Goal: Task Accomplishment & Management: Manage account settings

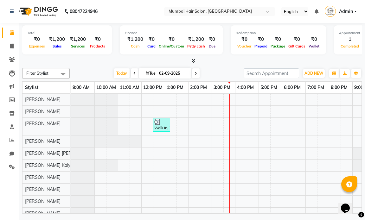
scroll to position [0, 38]
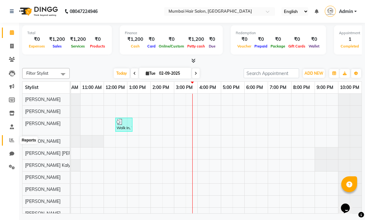
click at [10, 138] on icon at bounding box center [12, 140] width 5 height 5
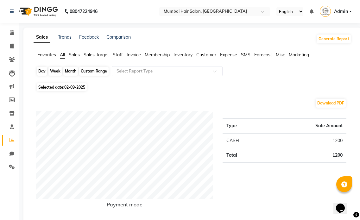
click at [44, 72] on div "Day" at bounding box center [42, 71] width 10 height 9
select select "9"
select select "2025"
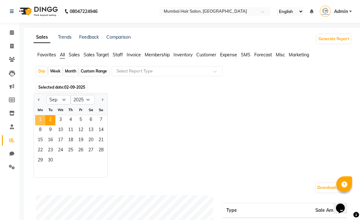
click at [42, 117] on span "1" at bounding box center [40, 120] width 10 height 10
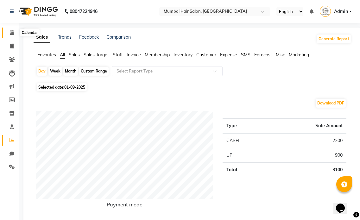
click at [9, 31] on span at bounding box center [11, 32] width 11 height 7
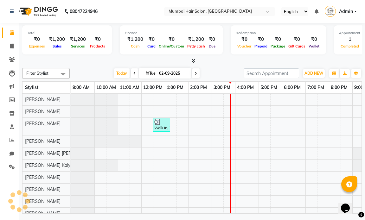
scroll to position [0, 38]
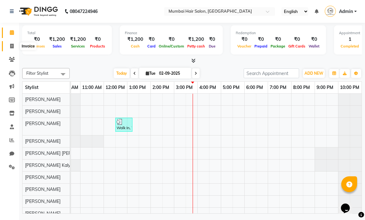
click at [8, 47] on span at bounding box center [11, 46] width 11 height 7
select select "service"
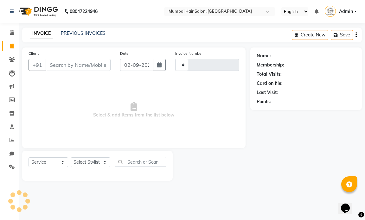
type input "1249"
select select "7487"
click at [9, 33] on span at bounding box center [11, 32] width 11 height 7
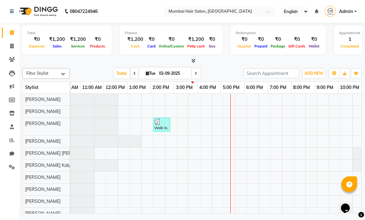
scroll to position [0, 38]
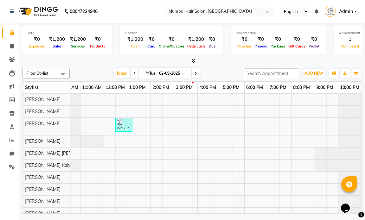
click at [214, 99] on div "Walk In, TK02, 12:30 PM-01:15 PM, Senior Haircut - Female" at bounding box center [197, 157] width 328 height 126
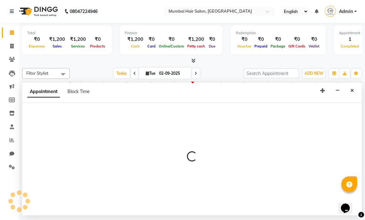
select select "66010"
select select "990"
select select "tentative"
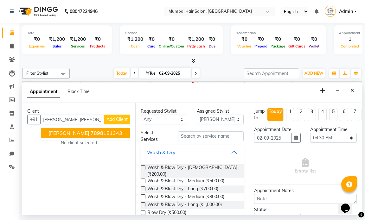
click at [93, 134] on ngb-highlight "7898181343" at bounding box center [107, 133] width 32 height 6
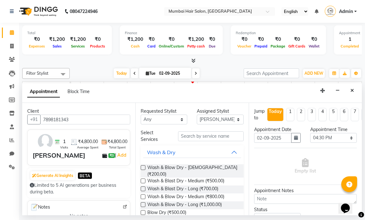
type input "7898181343"
click at [189, 136] on input "text" at bounding box center [210, 136] width 65 height 10
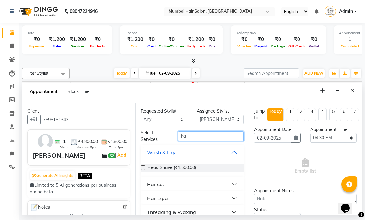
type input "ha"
click at [173, 186] on button "Haircut" at bounding box center [192, 184] width 98 height 11
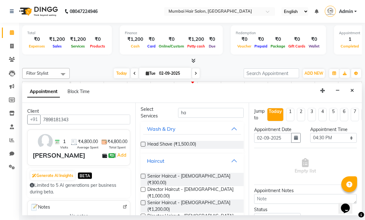
scroll to position [32, 0]
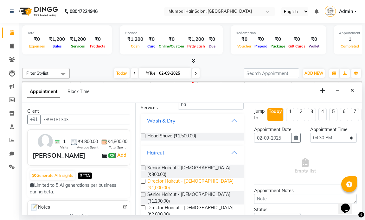
click at [188, 178] on span "Director Haircut - Male (₹1,000.00)" at bounding box center [192, 184] width 91 height 13
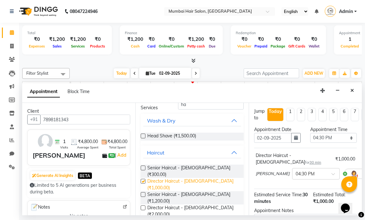
checkbox input "false"
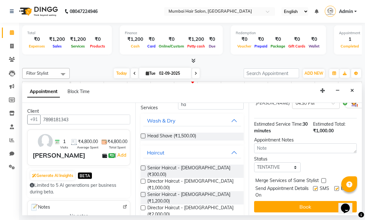
scroll to position [72, 0]
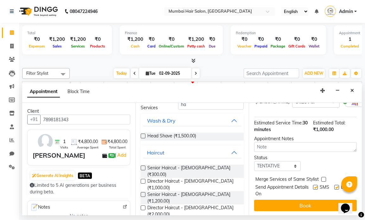
click at [334, 185] on label at bounding box center [336, 187] width 5 height 5
click at [334, 186] on input "checkbox" at bounding box center [336, 188] width 4 height 4
checkbox input "false"
click at [313, 185] on label at bounding box center [315, 187] width 5 height 5
click at [313, 186] on input "checkbox" at bounding box center [315, 188] width 4 height 4
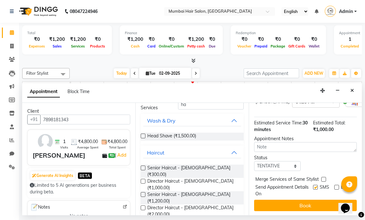
checkbox input "false"
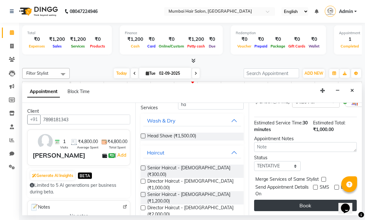
click at [306, 200] on button "Book" at bounding box center [305, 205] width 103 height 11
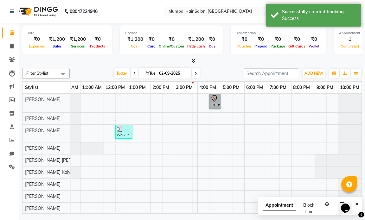
click at [189, 106] on div "Ayushi Rathore, TK03, 04:30 PM-05:00 PM, Director Haircut - Male Walk In, TK02,…" at bounding box center [197, 160] width 328 height 133
select select "66010"
select select "930"
select select "tentative"
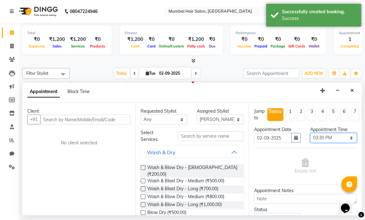
click at [329, 140] on select "Select 10:00 AM 10:15 AM 10:30 AM 10:45 AM 11:00 AM 11:15 AM 11:30 AM 11:45 AM …" at bounding box center [333, 138] width 47 height 10
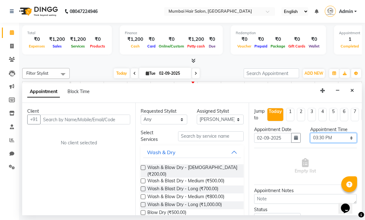
select select "945"
click at [310, 133] on select "Select 10:00 AM 10:15 AM 10:30 AM 10:45 AM 11:00 AM 11:15 AM 11:30 AM 11:45 AM …" at bounding box center [333, 138] width 47 height 10
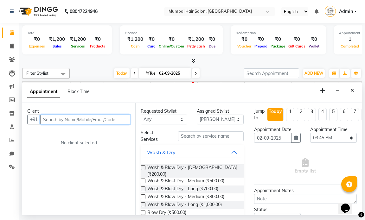
click at [75, 118] on input "text" at bounding box center [85, 120] width 90 height 10
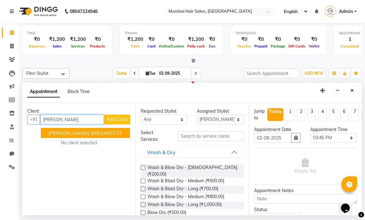
click at [91, 131] on ngb-highlight "9953440777" at bounding box center [107, 133] width 32 height 6
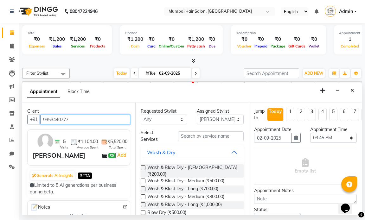
type input "9953440777"
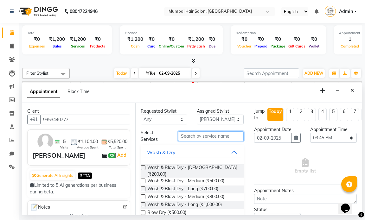
click at [193, 136] on input "text" at bounding box center [210, 136] width 65 height 10
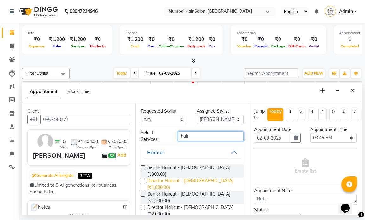
type input "hair"
click at [204, 178] on span "Director Haircut - Male (₹1,000.00)" at bounding box center [192, 184] width 91 height 13
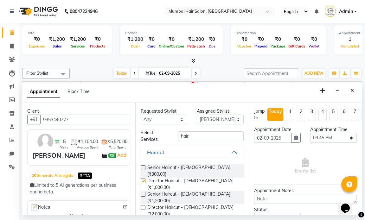
checkbox input "false"
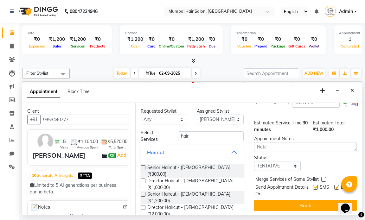
click at [334, 185] on label at bounding box center [336, 187] width 5 height 5
click at [334, 186] on input "checkbox" at bounding box center [336, 188] width 4 height 4
checkbox input "false"
click at [313, 185] on label at bounding box center [315, 187] width 5 height 5
click at [313, 186] on input "checkbox" at bounding box center [315, 188] width 4 height 4
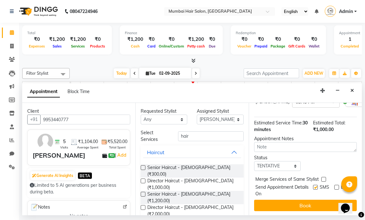
checkbox input "false"
click at [307, 193] on div "Jump to Today 1 2 3 4 5 6 7 8 Weeks Appointment Date 02-09-2025 Appointment Tim…" at bounding box center [305, 159] width 113 height 112
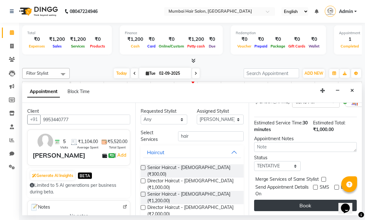
click at [306, 201] on button "Book" at bounding box center [305, 205] width 103 height 11
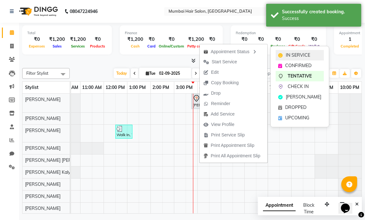
click at [287, 55] on span "IN SERVICE" at bounding box center [298, 55] width 24 height 7
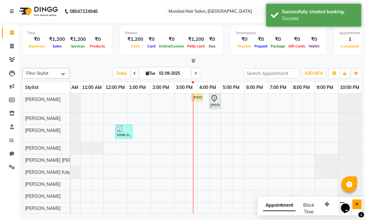
click at [361, 206] on button "Close" at bounding box center [356, 205] width 9 height 10
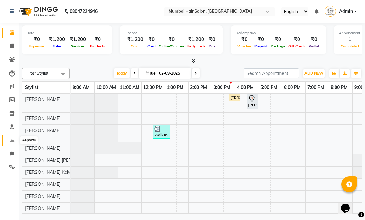
click at [13, 144] on link "Reports" at bounding box center [9, 140] width 15 height 10
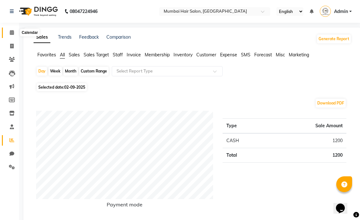
click at [12, 30] on icon at bounding box center [12, 32] width 4 height 5
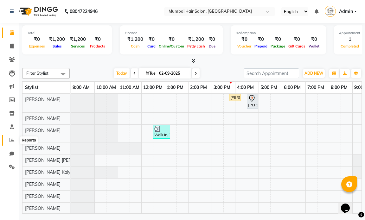
click at [12, 138] on icon at bounding box center [12, 140] width 5 height 5
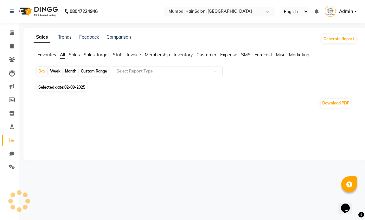
click at [69, 74] on div "Month" at bounding box center [70, 71] width 15 height 9
select select "9"
select select "2025"
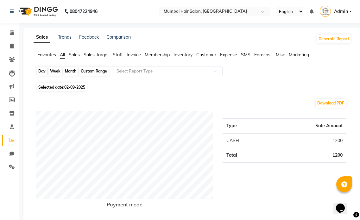
click at [76, 70] on div "Month" at bounding box center [70, 71] width 15 height 9
select select "9"
select select "2025"
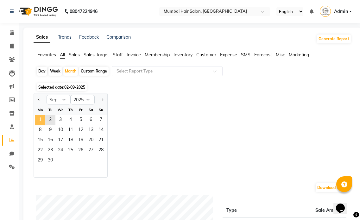
click at [43, 118] on span "1" at bounding box center [40, 120] width 10 height 10
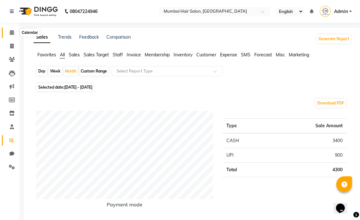
click at [13, 31] on icon at bounding box center [12, 32] width 4 height 5
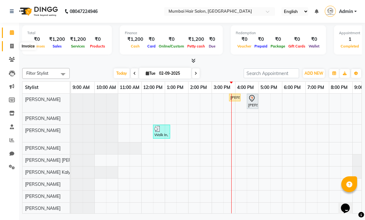
click at [12, 43] on span at bounding box center [11, 46] width 11 height 7
select select "7487"
select select "service"
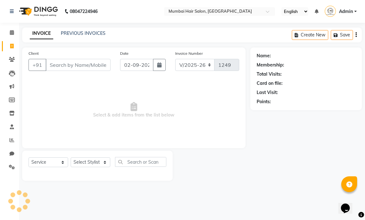
click at [98, 61] on input "Client" at bounding box center [78, 65] width 65 height 12
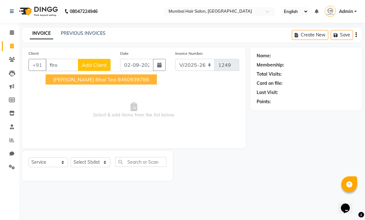
click at [118, 80] on ngb-highlight "8450939786" at bounding box center [134, 79] width 32 height 6
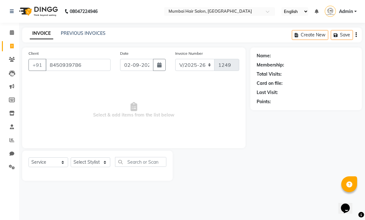
type input "8450939786"
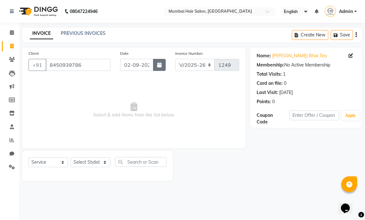
click at [160, 69] on button "button" at bounding box center [159, 65] width 13 height 12
select select "9"
select select "2025"
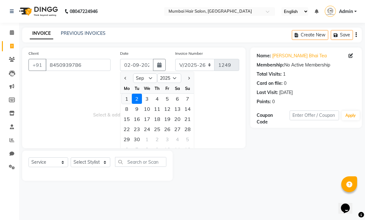
click at [126, 99] on div "1" at bounding box center [127, 99] width 10 height 10
type input "01-09-2025"
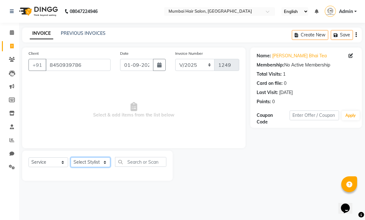
click at [92, 162] on select "Select Stylist Amol Dinkar Pawar Arman Ansari Arman Khan Gangaram MHS Mohd Azad…" at bounding box center [91, 162] width 40 height 10
select select "66012"
click at [71, 157] on select "Select Stylist Amol Dinkar Pawar Arman Ansari Arman Khan Gangaram MHS Mohd Azad…" at bounding box center [91, 162] width 40 height 10
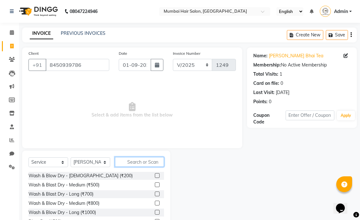
click at [130, 161] on input "text" at bounding box center [139, 162] width 49 height 10
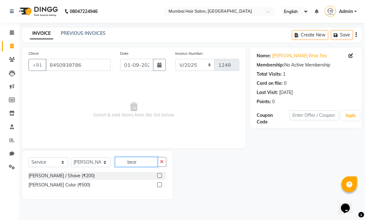
type input "bear"
click at [159, 174] on label at bounding box center [159, 175] width 5 height 5
click at [159, 174] on input "checkbox" at bounding box center [159, 176] width 4 height 4
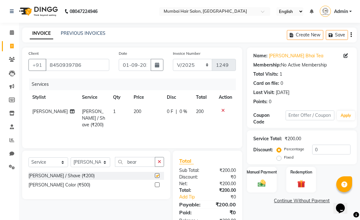
checkbox input "false"
click at [158, 110] on td "200" at bounding box center [146, 119] width 33 height 28
select select "66012"
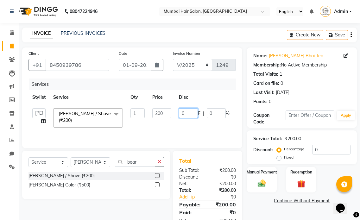
drag, startPoint x: 183, startPoint y: 113, endPoint x: 178, endPoint y: 113, distance: 5.4
click at [178, 113] on td "0 F | 0 %" at bounding box center [204, 118] width 58 height 27
type input "100"
click at [192, 125] on tr "Amol Dinkar Pawar Arman Ansari Arman Khan Gangaram MHS Mohd Azad Mohd Shamshad …" at bounding box center [151, 118] width 244 height 27
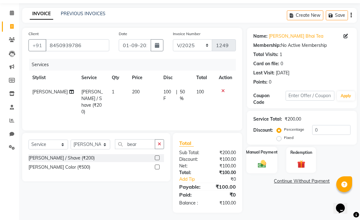
scroll to position [20, 0]
click at [266, 160] on img at bounding box center [261, 164] width 13 height 10
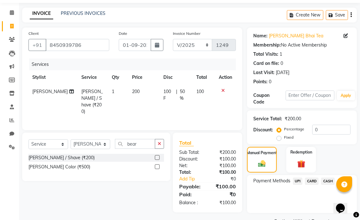
click at [325, 180] on span "CASH" at bounding box center [328, 181] width 14 height 7
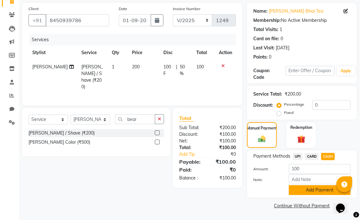
click at [307, 188] on button "Add Payment" at bounding box center [320, 190] width 62 height 10
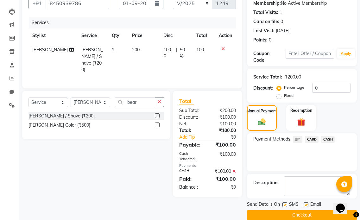
scroll to position [71, 0]
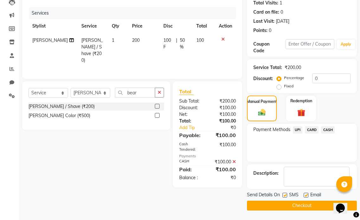
click at [308, 197] on div "Email" at bounding box center [315, 196] width 22 height 8
click at [308, 197] on label at bounding box center [306, 195] width 5 height 5
click at [308, 197] on input "checkbox" at bounding box center [306, 196] width 4 height 4
checkbox input "false"
click at [287, 195] on label at bounding box center [285, 195] width 5 height 5
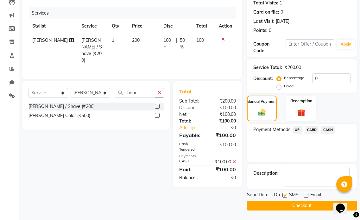
click at [287, 195] on input "checkbox" at bounding box center [285, 196] width 4 height 4
checkbox input "false"
click at [290, 204] on button "Checkout" at bounding box center [302, 206] width 110 height 10
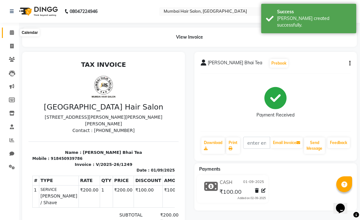
click at [10, 33] on icon at bounding box center [12, 32] width 4 height 5
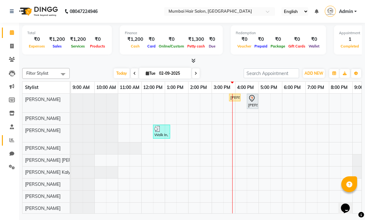
click at [13, 139] on icon at bounding box center [12, 140] width 5 height 5
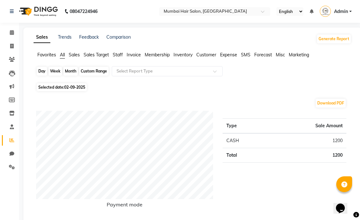
click at [42, 69] on div "Day" at bounding box center [42, 71] width 10 height 9
select select "9"
select select "2025"
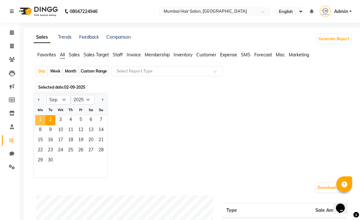
click at [43, 118] on span "1" at bounding box center [40, 120] width 10 height 10
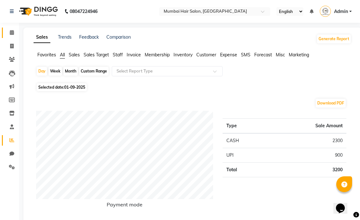
drag, startPoint x: 10, startPoint y: 28, endPoint x: 17, endPoint y: 35, distance: 11.0
click at [10, 28] on link "Calendar" at bounding box center [9, 33] width 15 height 10
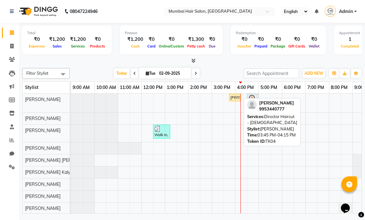
click at [236, 95] on div "Balraj Singh, TK04, 03:45 PM-04:15 PM, Director Haircut - Male" at bounding box center [235, 98] width 10 height 6
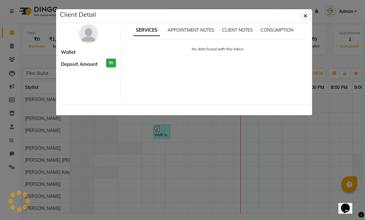
select select "1"
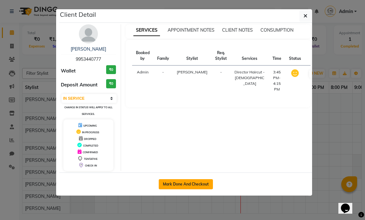
click at [184, 184] on button "Mark Done And Checkout" at bounding box center [186, 184] width 54 height 10
select select "7487"
select select "service"
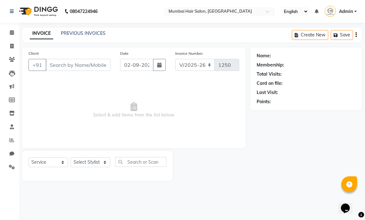
type input "9953440777"
select select "66010"
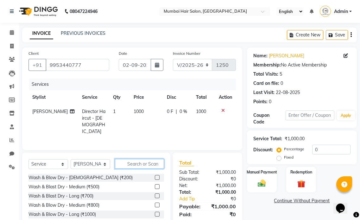
click at [138, 161] on input "text" at bounding box center [139, 164] width 49 height 10
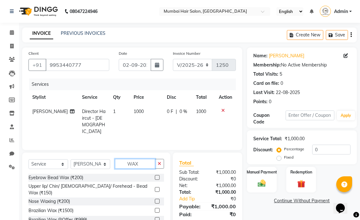
type input "WAX"
click at [156, 176] on label at bounding box center [157, 177] width 5 height 5
click at [156, 176] on input "checkbox" at bounding box center [157, 178] width 4 height 4
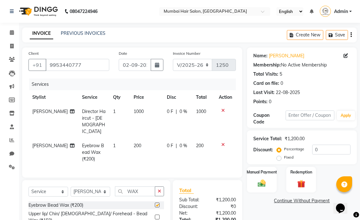
checkbox input "false"
click at [155, 215] on label at bounding box center [157, 217] width 5 height 5
click at [155, 215] on input "checkbox" at bounding box center [157, 217] width 4 height 4
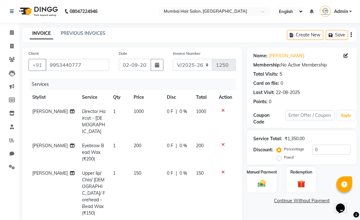
checkbox input "false"
click at [134, 116] on td "1000" at bounding box center [146, 122] width 33 height 34
select select "66010"
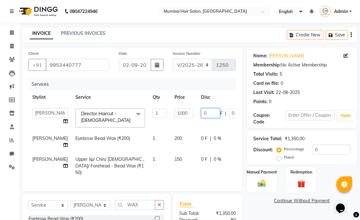
click at [201, 115] on input "0" at bounding box center [210, 113] width 19 height 10
drag, startPoint x: 184, startPoint y: 115, endPoint x: 177, endPoint y: 115, distance: 7.0
click at [197, 115] on td "0 F | 0 %" at bounding box center [226, 118] width 58 height 27
type input "500"
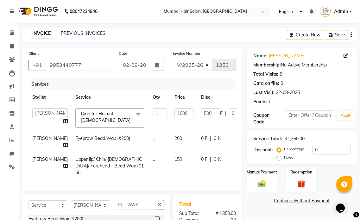
click at [197, 124] on td "500 F | 0 %" at bounding box center [226, 118] width 58 height 27
select select "66010"
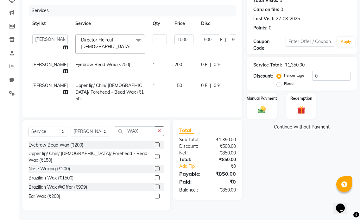
scroll to position [77, 0]
click at [261, 109] on img at bounding box center [261, 110] width 13 height 10
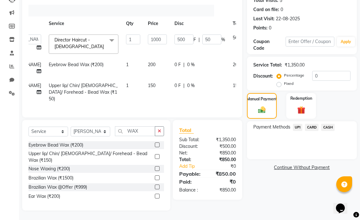
scroll to position [0, 37]
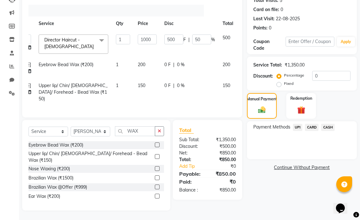
click at [244, 87] on icon at bounding box center [245, 84] width 3 height 4
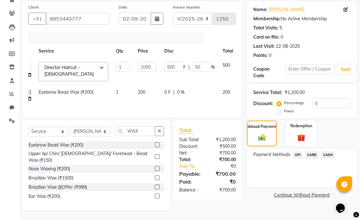
click at [244, 89] on icon at bounding box center [245, 91] width 3 height 4
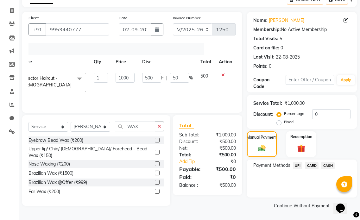
click at [298, 166] on span "UPI" at bounding box center [298, 165] width 10 height 7
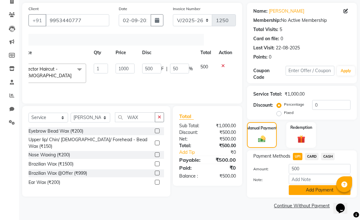
click at [305, 190] on button "Add Payment" at bounding box center [320, 190] width 62 height 10
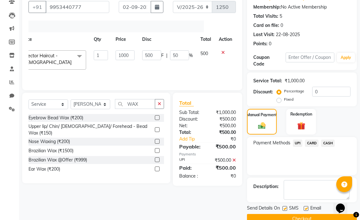
scroll to position [71, 0]
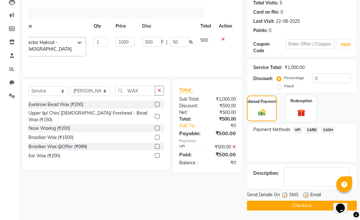
click at [305, 197] on label at bounding box center [306, 195] width 5 height 5
click at [305, 197] on input "checkbox" at bounding box center [306, 196] width 4 height 4
checkbox input "false"
click at [284, 195] on label at bounding box center [285, 195] width 5 height 5
click at [284, 195] on input "checkbox" at bounding box center [285, 196] width 4 height 4
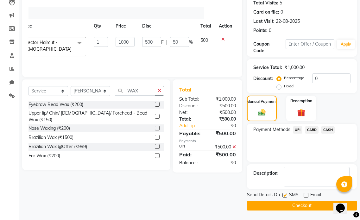
checkbox input "false"
click at [292, 204] on button "Checkout" at bounding box center [302, 206] width 110 height 10
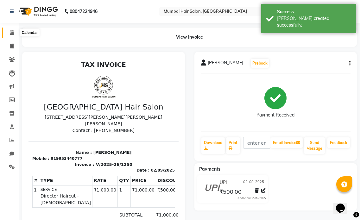
drag, startPoint x: 10, startPoint y: 31, endPoint x: 16, endPoint y: 32, distance: 6.1
click at [10, 31] on icon at bounding box center [12, 32] width 4 height 5
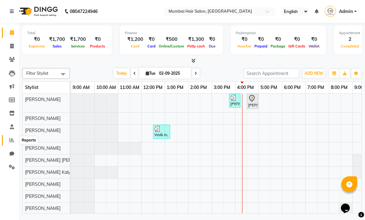
drag, startPoint x: 14, startPoint y: 139, endPoint x: 14, endPoint y: 136, distance: 3.2
click at [14, 139] on icon at bounding box center [12, 140] width 5 height 5
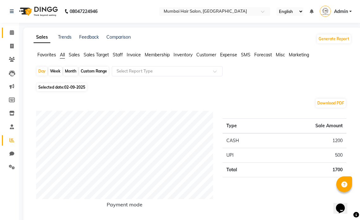
click at [12, 29] on span at bounding box center [11, 32] width 11 height 7
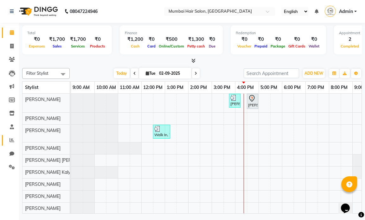
click at [13, 138] on icon at bounding box center [12, 140] width 5 height 5
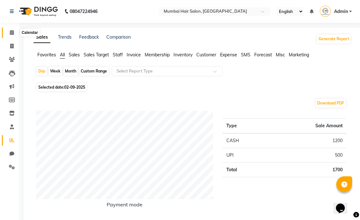
click at [13, 31] on icon at bounding box center [12, 32] width 4 height 5
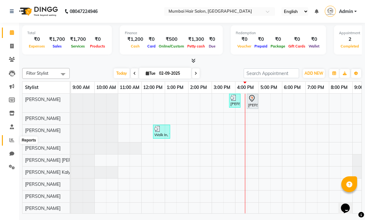
click at [9, 144] on link "Reports" at bounding box center [9, 140] width 15 height 10
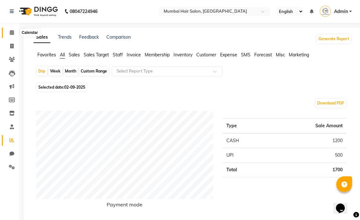
click at [16, 33] on span at bounding box center [11, 32] width 11 height 7
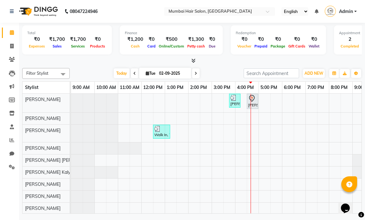
click at [134, 73] on icon at bounding box center [134, 74] width 3 height 4
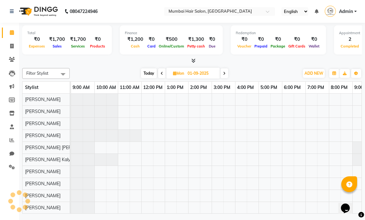
scroll to position [0, 38]
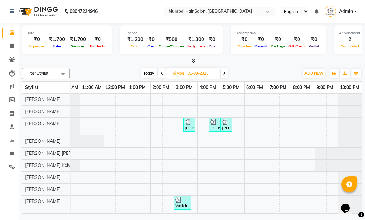
click at [162, 74] on icon at bounding box center [162, 74] width 3 height 4
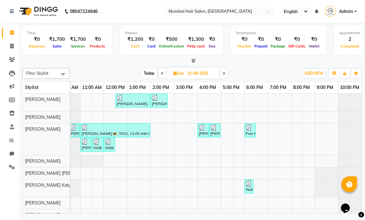
click at [161, 75] on icon at bounding box center [162, 74] width 3 height 4
type input "30-08-2025"
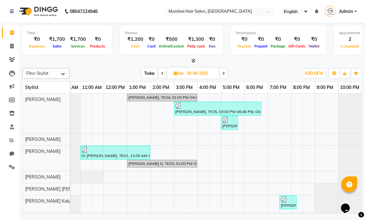
click at [182, 72] on span "Sat" at bounding box center [178, 73] width 13 height 5
select select "8"
select select "2025"
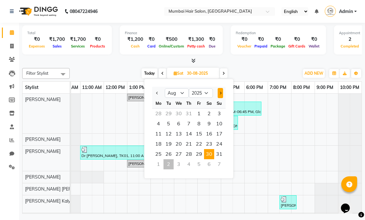
click at [220, 94] on span "Next month" at bounding box center [220, 93] width 3 height 3
select select "9"
click at [170, 114] on span "2" at bounding box center [168, 114] width 10 height 10
type input "02-09-2025"
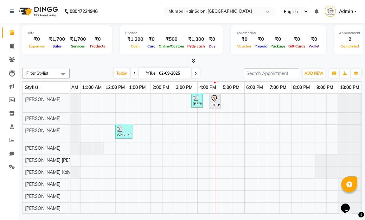
click at [215, 101] on div at bounding box center [215, 160] width 0 height 133
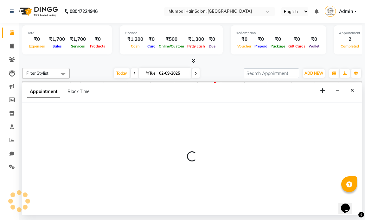
select select "66010"
select select "990"
select select "tentative"
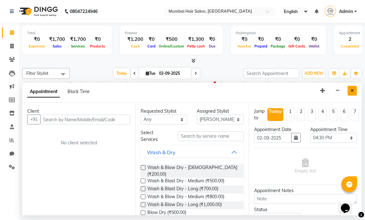
click at [350, 91] on button "Close" at bounding box center [352, 91] width 9 height 10
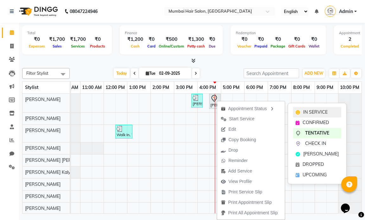
click at [314, 111] on span "IN SERVICE" at bounding box center [315, 112] width 24 height 7
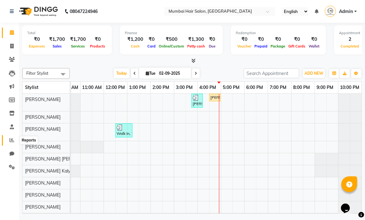
click at [13, 142] on icon at bounding box center [12, 140] width 5 height 5
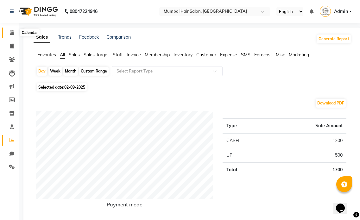
click at [11, 30] on icon at bounding box center [12, 32] width 4 height 5
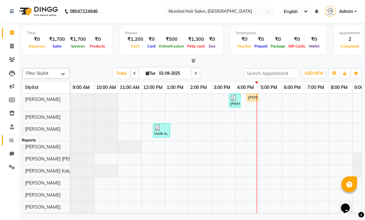
click at [11, 140] on icon at bounding box center [12, 140] width 5 height 5
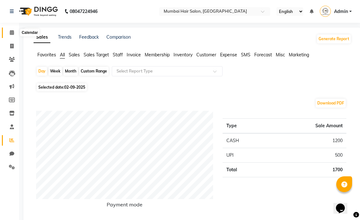
click at [14, 31] on icon at bounding box center [12, 32] width 4 height 5
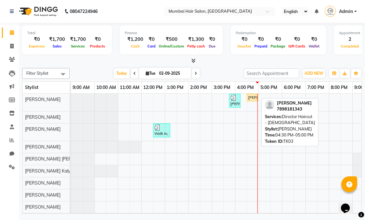
click at [254, 97] on div "Ayushi Rathore, TK03, 04:30 PM-05:00 PM, Director Haircut - Male" at bounding box center [252, 98] width 10 height 6
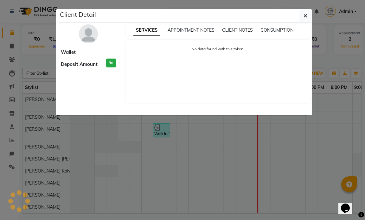
select select "1"
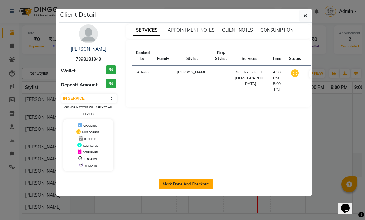
click at [177, 188] on button "Mark Done And Checkout" at bounding box center [186, 184] width 54 height 10
select select "7487"
select select "service"
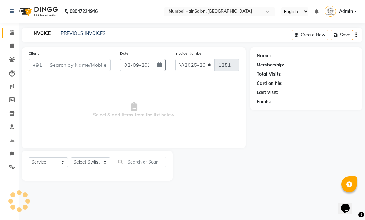
select select "3"
type input "7898181343"
select select "66010"
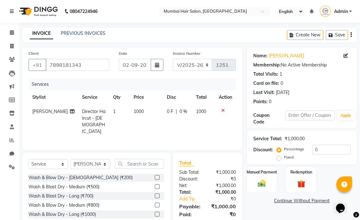
click at [135, 114] on span "1000" at bounding box center [139, 112] width 10 height 6
select select "66010"
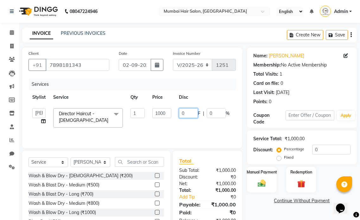
drag, startPoint x: 185, startPoint y: 112, endPoint x: 179, endPoint y: 112, distance: 6.7
click at [179, 112] on input "0" at bounding box center [188, 113] width 19 height 10
type input "500"
click at [156, 123] on tr "Amol Dinkar Pawar Arman Ansari Arman Khan Gangaram MHS Mohd Azad Mohd Shamshad …" at bounding box center [151, 118] width 244 height 27
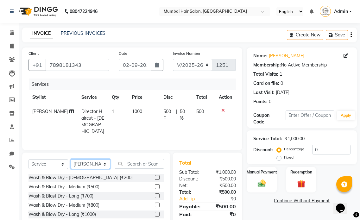
click at [89, 160] on select "Select Stylist Amol Dinkar Pawar Arman Ansari Arman Khan Gangaram MHS Mohd Azad…" at bounding box center [91, 164] width 40 height 10
select select "90526"
click at [71, 159] on select "Select Stylist Amol Dinkar Pawar Arman Ansari Arman Khan Gangaram MHS Mohd Azad…" at bounding box center [91, 164] width 40 height 10
click at [134, 160] on input "text" at bounding box center [139, 164] width 49 height 10
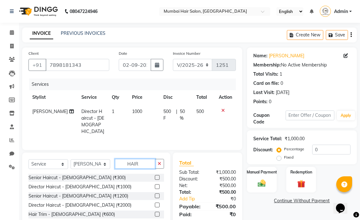
type input "HAIR"
click at [155, 176] on label at bounding box center [157, 177] width 5 height 5
click at [155, 176] on input "checkbox" at bounding box center [157, 178] width 4 height 4
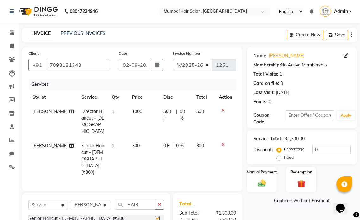
checkbox input "false"
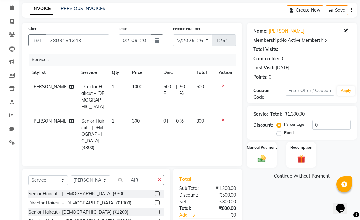
scroll to position [54, 0]
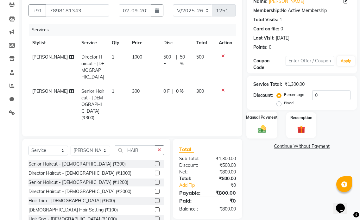
click at [264, 124] on div "Manual Payment" at bounding box center [261, 125] width 31 height 27
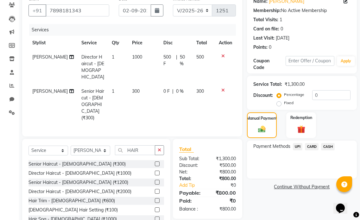
click at [300, 149] on span "UPI" at bounding box center [298, 146] width 10 height 7
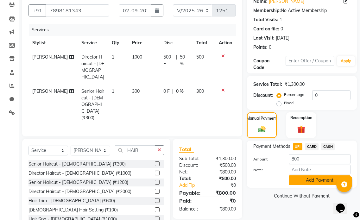
click at [306, 176] on button "Add Payment" at bounding box center [320, 181] width 62 height 10
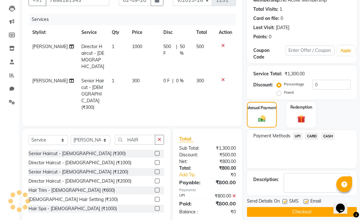
scroll to position [71, 0]
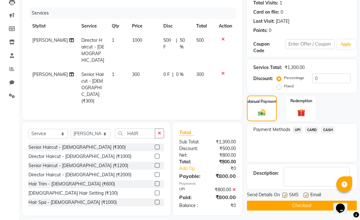
click at [310, 195] on div "Email" at bounding box center [315, 196] width 22 height 8
click at [307, 195] on label at bounding box center [306, 195] width 5 height 5
click at [307, 195] on input "checkbox" at bounding box center [306, 196] width 4 height 4
checkbox input "false"
click at [286, 195] on label at bounding box center [285, 195] width 5 height 5
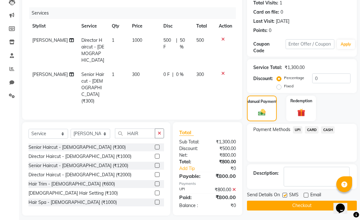
click at [286, 195] on input "checkbox" at bounding box center [285, 196] width 4 height 4
checkbox input "false"
click at [282, 207] on button "Checkout" at bounding box center [302, 206] width 110 height 10
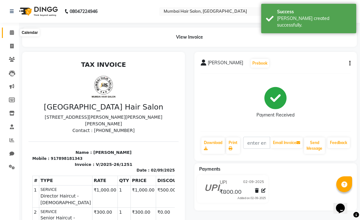
click at [11, 32] on icon at bounding box center [12, 32] width 4 height 5
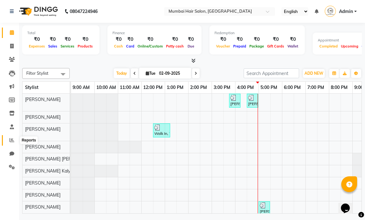
click at [10, 141] on icon at bounding box center [12, 140] width 5 height 5
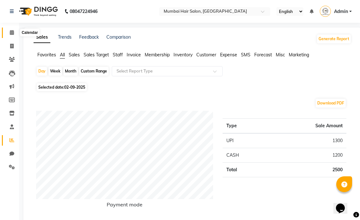
click at [11, 32] on icon at bounding box center [12, 32] width 4 height 5
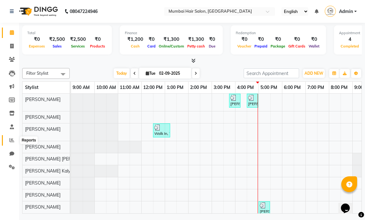
click at [13, 142] on icon at bounding box center [12, 140] width 5 height 5
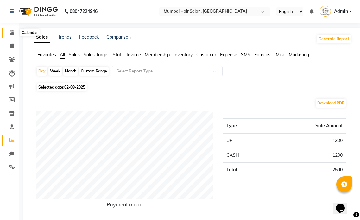
click at [13, 29] on span at bounding box center [11, 32] width 11 height 7
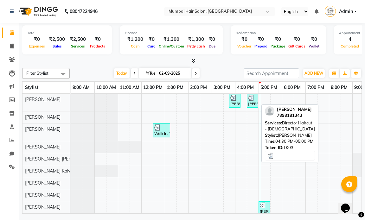
click at [258, 106] on link "Ayushi Rathore, TK03, 04:30 PM-05:00 PM, Director Haircut - Male" at bounding box center [252, 101] width 11 height 14
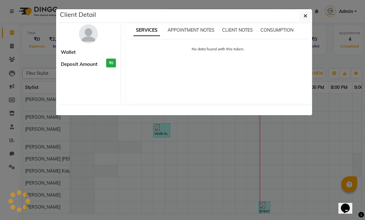
select select "3"
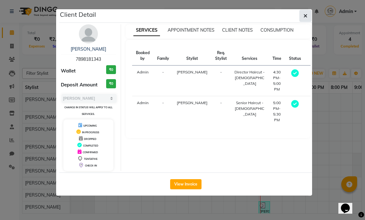
click at [305, 21] on button "button" at bounding box center [305, 16] width 12 height 12
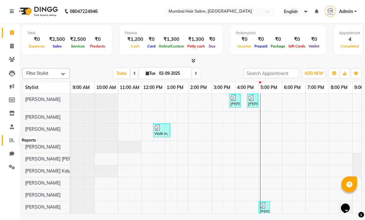
drag, startPoint x: 13, startPoint y: 141, endPoint x: 7, endPoint y: 142, distance: 6.1
click at [13, 141] on icon at bounding box center [12, 140] width 5 height 5
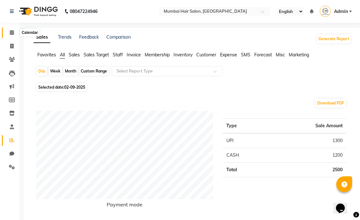
click at [13, 34] on icon at bounding box center [12, 32] width 4 height 5
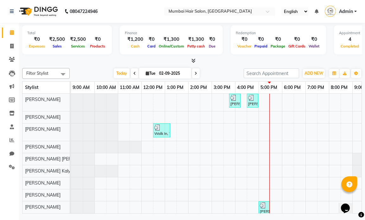
click at [259, 130] on div "Balraj Singh, TK04, 03:45 PM-04:15 PM, Director Haircut - Male Ayushi Rathore, …" at bounding box center [235, 162] width 328 height 137
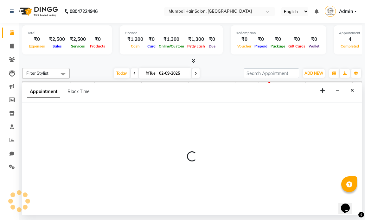
select select "66012"
select select "1020"
select select "tentative"
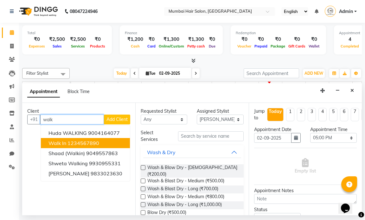
click at [79, 143] on ngb-highlight "1234567890" at bounding box center [83, 143] width 32 height 6
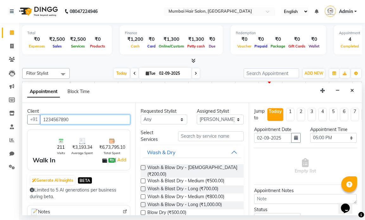
type input "1234567890"
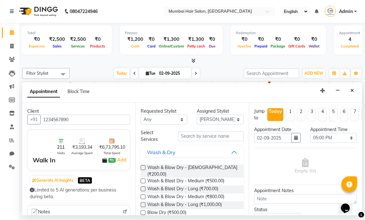
click at [209, 131] on div "Select Services" at bounding box center [192, 136] width 112 height 13
click at [209, 133] on input "text" at bounding box center [210, 136] width 65 height 10
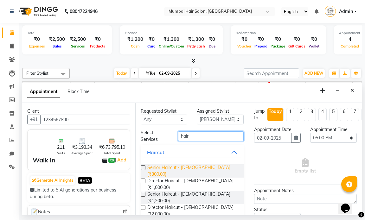
type input "hair"
click at [196, 170] on span "Senior Haircut - Male (₹300.00)" at bounding box center [192, 170] width 91 height 13
checkbox input "false"
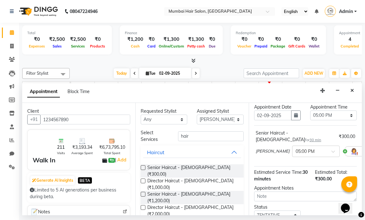
scroll to position [9, 0]
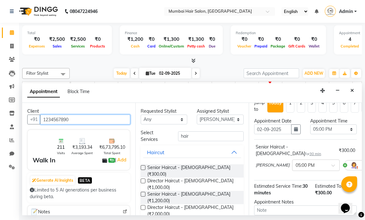
drag, startPoint x: 67, startPoint y: 121, endPoint x: 43, endPoint y: 119, distance: 23.5
click at [43, 119] on input "1234567890" at bounding box center [85, 120] width 90 height 10
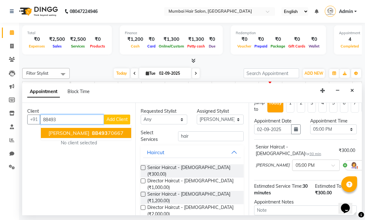
click at [91, 134] on ngb-highlight "88493 70667" at bounding box center [107, 133] width 33 height 6
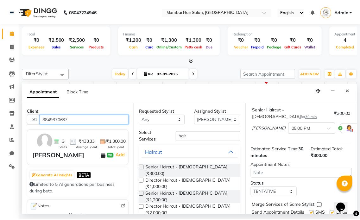
scroll to position [72, 0]
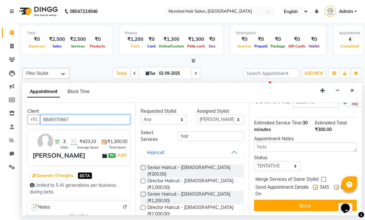
type input "8849370667"
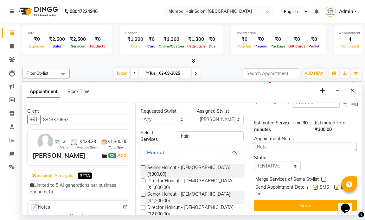
click at [334, 185] on label at bounding box center [336, 187] width 5 height 5
click at [334, 186] on input "checkbox" at bounding box center [336, 188] width 4 height 4
checkbox input "false"
click at [313, 185] on label at bounding box center [315, 187] width 5 height 5
click at [313, 186] on input "checkbox" at bounding box center [315, 188] width 4 height 4
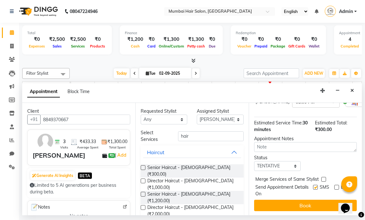
checkbox input "false"
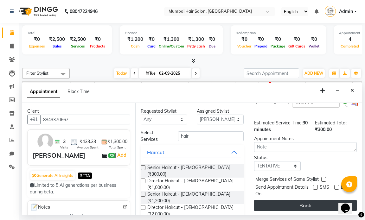
click at [306, 200] on button "Book" at bounding box center [305, 205] width 103 height 11
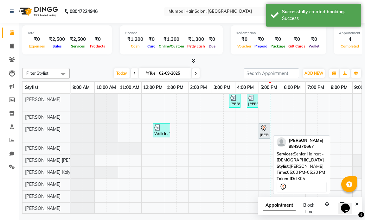
click at [263, 135] on div "Jenish, TK05, 05:00 PM-05:30 PM, Senior Haircut - Male" at bounding box center [264, 131] width 10 height 13
select select "7"
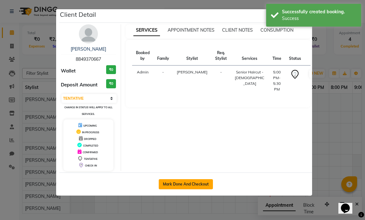
click at [196, 179] on button "Mark Done And Checkout" at bounding box center [186, 184] width 54 height 10
select select "service"
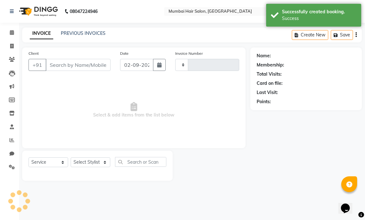
type input "1252"
select select "7487"
type input "8849370667"
select select "66012"
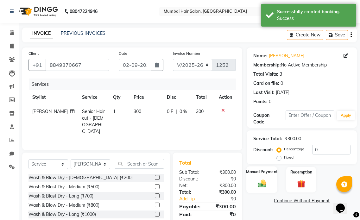
click at [266, 181] on img at bounding box center [261, 184] width 13 height 10
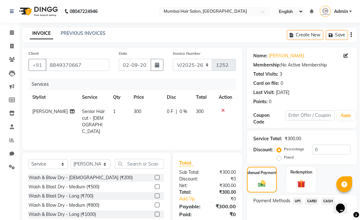
click at [298, 200] on span "UPI" at bounding box center [298, 201] width 10 height 7
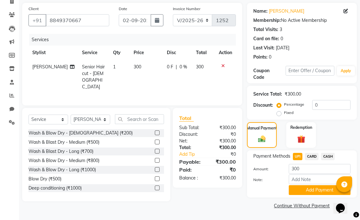
click at [313, 189] on button "Add Payment" at bounding box center [320, 190] width 62 height 10
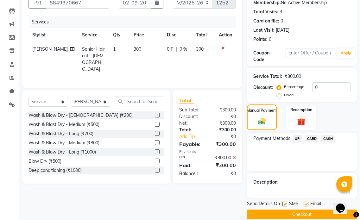
scroll to position [71, 0]
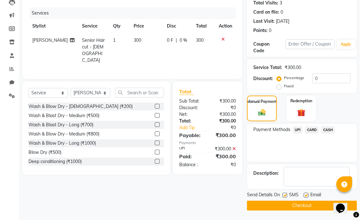
click at [305, 196] on label at bounding box center [306, 195] width 5 height 5
click at [305, 196] on input "checkbox" at bounding box center [306, 196] width 4 height 4
checkbox input "false"
click at [285, 195] on label at bounding box center [285, 195] width 5 height 5
click at [285, 195] on input "checkbox" at bounding box center [285, 196] width 4 height 4
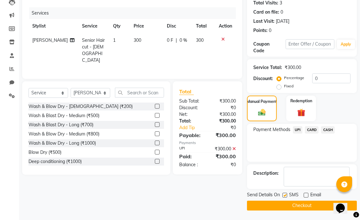
checkbox input "false"
click at [287, 205] on button "Checkout" at bounding box center [302, 206] width 110 height 10
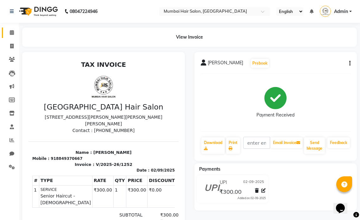
click at [10, 28] on link "Calendar" at bounding box center [9, 33] width 15 height 10
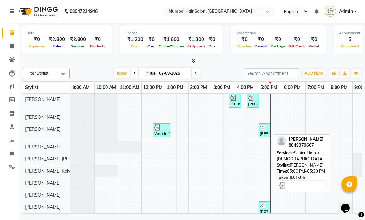
click at [263, 133] on div "Jenish, TK05, 05:00 PM-05:30 PM, Senior Haircut - Male" at bounding box center [264, 131] width 10 height 12
select select "3"
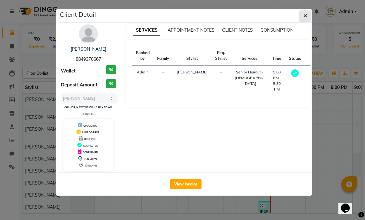
click at [304, 17] on icon "button" at bounding box center [306, 15] width 4 height 5
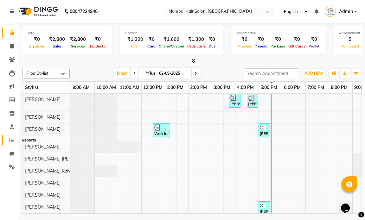
click at [10, 140] on icon at bounding box center [12, 140] width 5 height 5
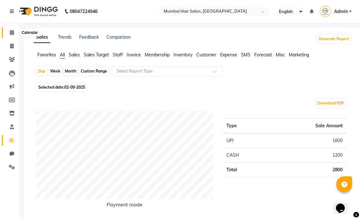
click at [11, 33] on icon at bounding box center [12, 32] width 4 height 5
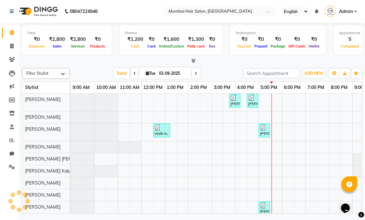
click at [197, 40] on div "₹1,300" at bounding box center [196, 39] width 21 height 7
select select "6600"
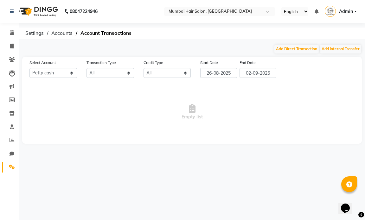
click at [272, 48] on div "Add Direct Transaction Add Internal Transfer" at bounding box center [192, 49] width 340 height 10
click at [280, 48] on button "Add Direct Transaction" at bounding box center [296, 49] width 44 height 9
select select "direct"
select select "6600"
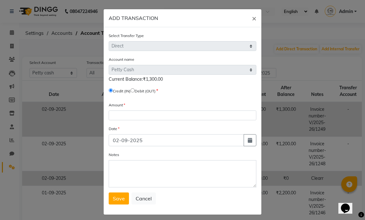
click at [135, 91] on input "radio" at bounding box center [133, 90] width 4 height 4
radio input "true"
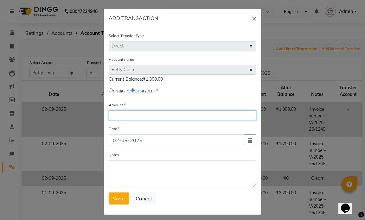
click at [127, 120] on input "number" at bounding box center [183, 116] width 148 height 10
type input "100"
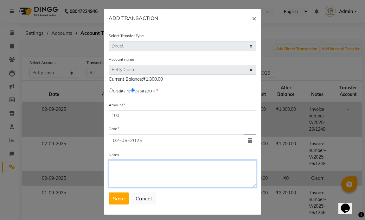
click at [129, 161] on textarea "Notes" at bounding box center [183, 173] width 148 height 27
type textarea "Clearr"
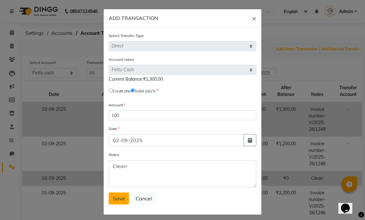
click at [115, 196] on span "Save" at bounding box center [119, 198] width 12 height 6
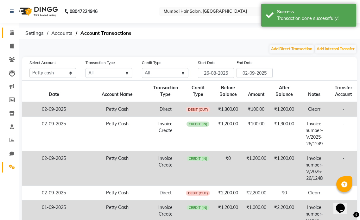
click at [9, 29] on span at bounding box center [11, 32] width 11 height 7
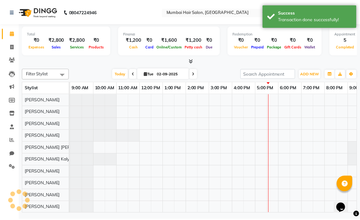
scroll to position [0, 38]
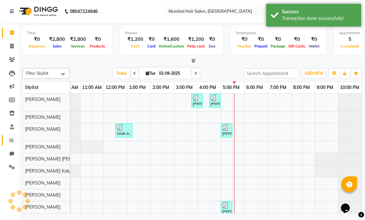
click at [11, 138] on icon at bounding box center [12, 140] width 5 height 5
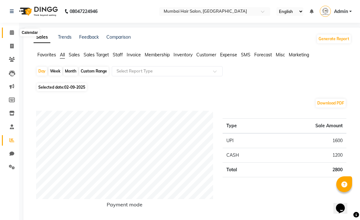
click at [15, 32] on span at bounding box center [11, 32] width 11 height 7
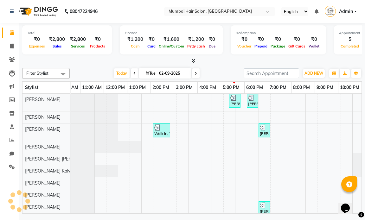
scroll to position [0, 38]
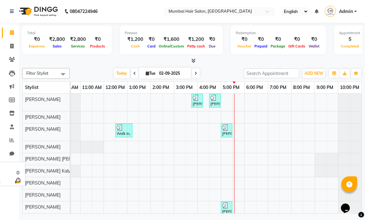
click at [53, 146] on div "[PERSON_NAME]" at bounding box center [45, 147] width 47 height 12
click at [12, 125] on icon at bounding box center [12, 127] width 4 height 5
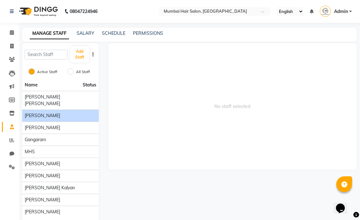
click at [58, 112] on div "[PERSON_NAME]" at bounding box center [61, 115] width 72 height 7
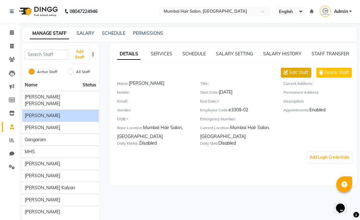
click at [297, 73] on span "Edit Staff" at bounding box center [299, 72] width 19 height 7
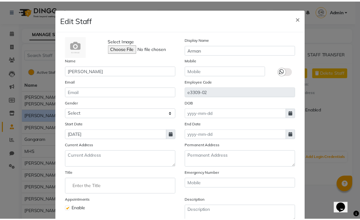
scroll to position [59, 0]
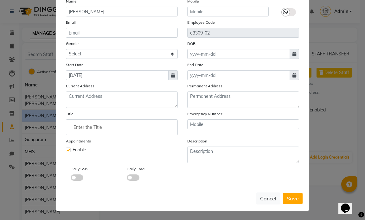
click at [66, 151] on label at bounding box center [68, 150] width 5 height 5
click at [66, 151] on input "checkbox" at bounding box center [68, 149] width 4 height 4
checkbox input "false"
click at [287, 199] on span "Save" at bounding box center [293, 198] width 12 height 6
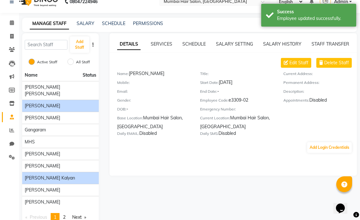
scroll to position [19, 0]
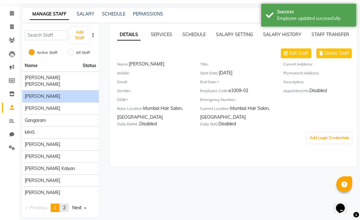
click at [64, 205] on span "2" at bounding box center [64, 208] width 3 height 6
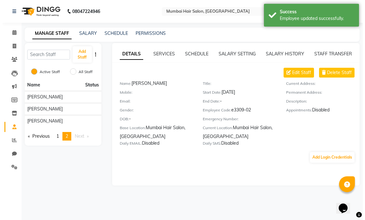
scroll to position [0, 0]
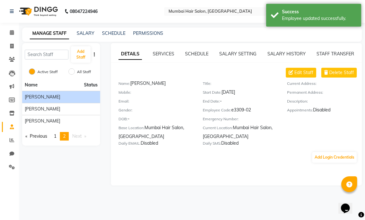
click at [53, 98] on div "[PERSON_NAME]" at bounding box center [61, 97] width 73 height 7
click at [300, 72] on span "Edit Staff" at bounding box center [303, 72] width 19 height 7
select select "male"
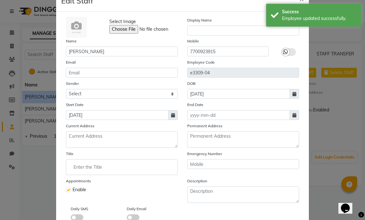
scroll to position [32, 0]
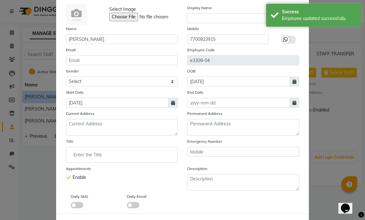
click at [66, 178] on label at bounding box center [68, 177] width 5 height 5
click at [66, 178] on input "checkbox" at bounding box center [68, 177] width 4 height 4
checkbox input "false"
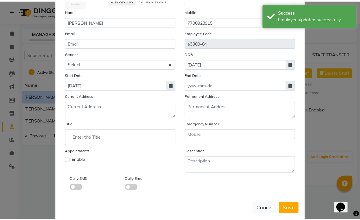
scroll to position [59, 0]
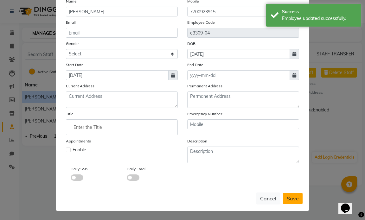
click at [289, 199] on span "Save" at bounding box center [293, 198] width 12 height 6
select select
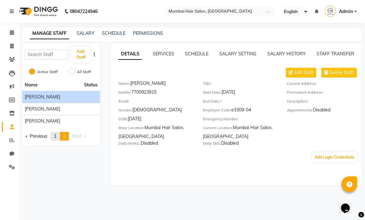
click at [56, 135] on span "1" at bounding box center [55, 136] width 3 height 6
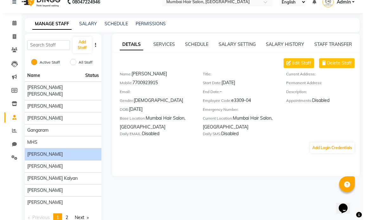
scroll to position [19, 0]
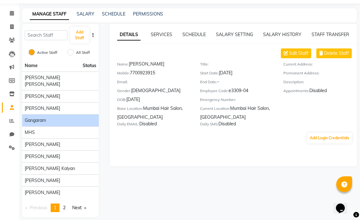
click at [54, 117] on div "Gangaram" at bounding box center [61, 120] width 72 height 7
click at [291, 55] on span "Edit Staff" at bounding box center [299, 53] width 19 height 7
select select "male"
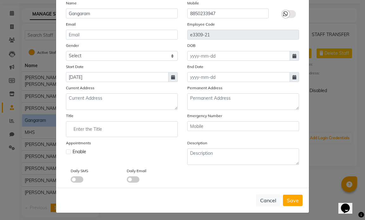
scroll to position [59, 0]
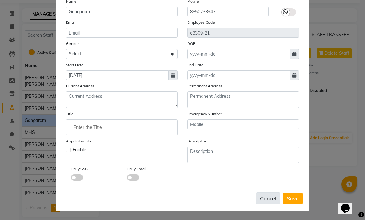
click at [269, 197] on button "Cancel" at bounding box center [268, 199] width 24 height 12
select select
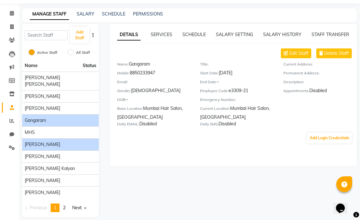
click at [50, 141] on div "[PERSON_NAME]" at bounding box center [61, 144] width 72 height 7
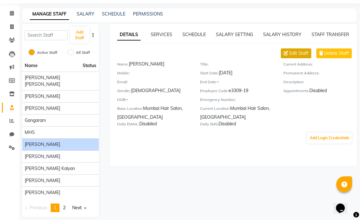
click at [300, 56] on span "Edit Staff" at bounding box center [299, 53] width 19 height 7
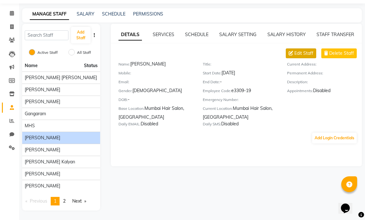
select select "male"
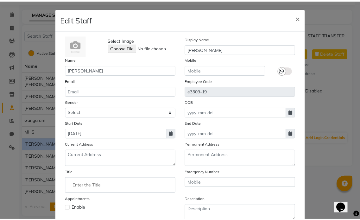
scroll to position [0, 0]
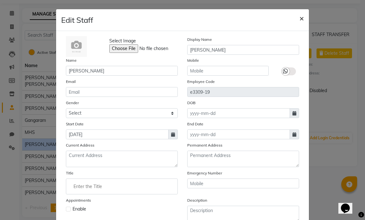
click at [301, 17] on span "×" at bounding box center [301, 18] width 4 height 10
select select
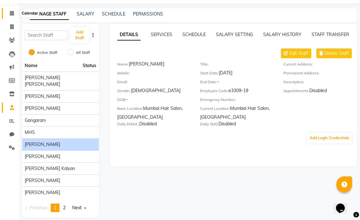
click at [14, 12] on span at bounding box center [11, 13] width 11 height 7
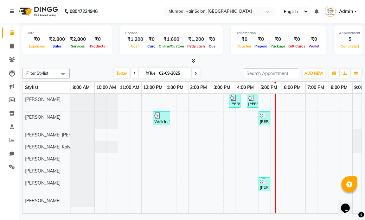
click at [180, 73] on input "02-09-2025" at bounding box center [173, 74] width 32 height 10
select select "9"
select select "2025"
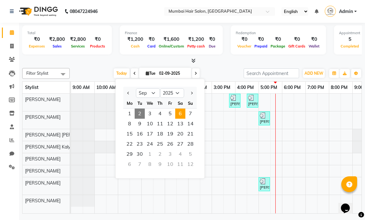
click at [180, 112] on span "6" at bounding box center [180, 114] width 10 height 10
type input "[DATE]"
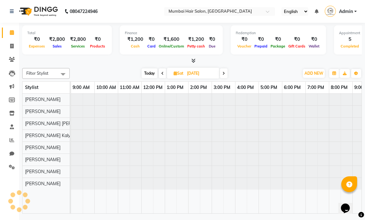
scroll to position [0, 38]
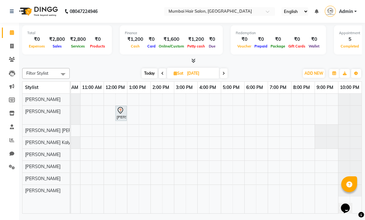
click at [178, 75] on span "Sat" at bounding box center [178, 73] width 13 height 5
select select "9"
select select "2025"
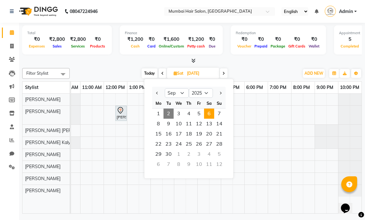
click at [168, 111] on span "2" at bounding box center [168, 114] width 10 height 10
type input "02-09-2025"
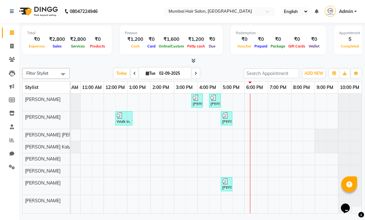
click at [166, 70] on input "02-09-2025" at bounding box center [173, 74] width 32 height 10
select select "9"
select select "2025"
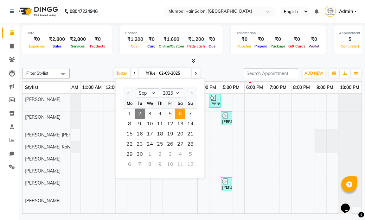
click at [179, 115] on span "6" at bounding box center [180, 114] width 10 height 10
type input "[DATE]"
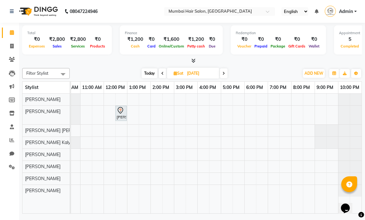
click at [107, 103] on div "[PERSON_NAME] Side, 12:30 PM-01:00 PM, Director Haircut - [DEMOGRAPHIC_DATA]" at bounding box center [197, 154] width 328 height 120
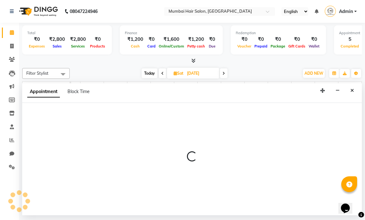
select select "66010"
select select "tentative"
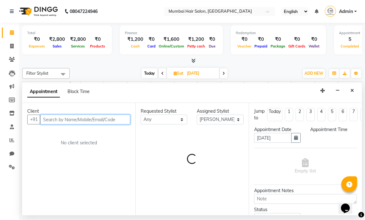
select select "720"
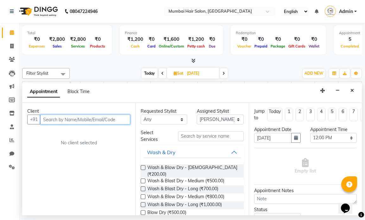
paste input "98201 93068"
click at [58, 119] on input "98201 93068" at bounding box center [72, 120] width 64 height 10
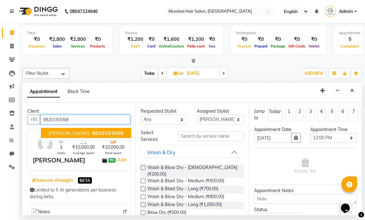
click at [70, 133] on span "[PERSON_NAME]" at bounding box center [68, 133] width 41 height 6
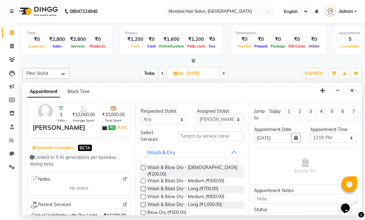
scroll to position [63, 0]
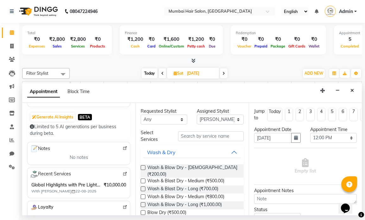
type input "9820193068"
click at [97, 189] on span "With Rehan Ansari 22-08-2025" at bounding box center [70, 192] width 79 height 6
click at [123, 175] on img at bounding box center [125, 174] width 5 height 5
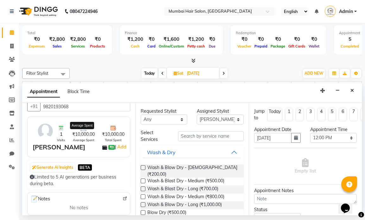
scroll to position [0, 0]
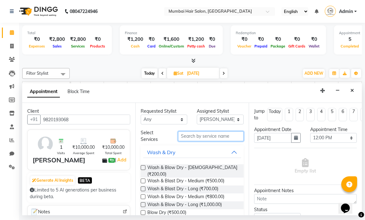
click at [191, 138] on input "text" at bounding box center [210, 136] width 65 height 10
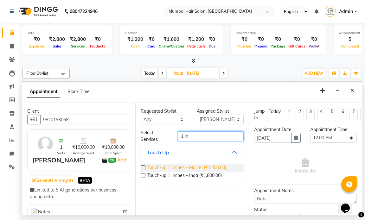
type input "1 in"
click at [193, 167] on span "Touch-up 1 Inches - Majirel (₹1,400.00)" at bounding box center [186, 168] width 79 height 8
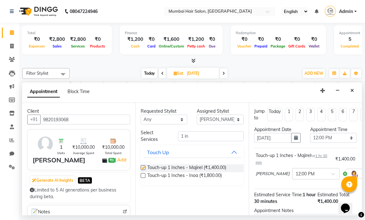
checkbox input "false"
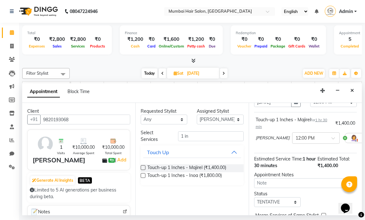
scroll to position [79, 0]
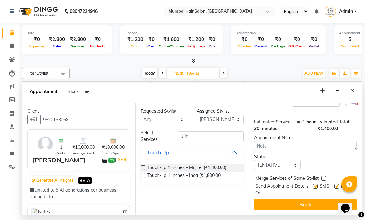
click at [334, 184] on label at bounding box center [336, 186] width 5 height 5
click at [334, 185] on input "checkbox" at bounding box center [336, 187] width 4 height 4
checkbox input "false"
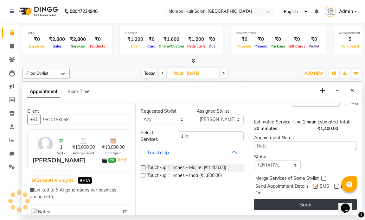
click at [310, 201] on button "Book" at bounding box center [305, 204] width 103 height 11
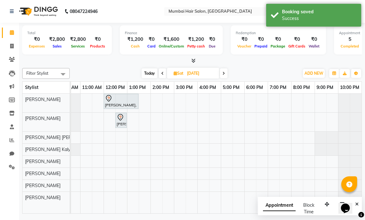
drag, startPoint x: 358, startPoint y: 205, endPoint x: 639, endPoint y: 362, distance: 321.4
click at [356, 197] on div "Opens Chat This icon Opens the chat window." at bounding box center [348, 197] width 15 height 0
click at [359, 203] on button "Close" at bounding box center [356, 205] width 9 height 10
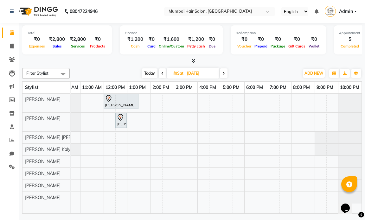
click at [185, 73] on span "Sat" at bounding box center [178, 73] width 13 height 5
select select "9"
select select "2025"
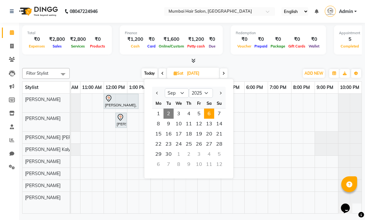
click at [171, 112] on span "2" at bounding box center [168, 114] width 10 height 10
type input "02-09-2025"
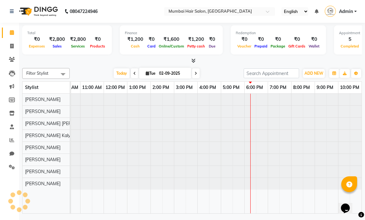
scroll to position [0, 38]
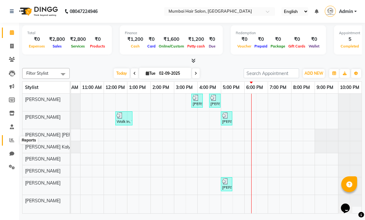
click at [10, 140] on icon at bounding box center [12, 140] width 5 height 5
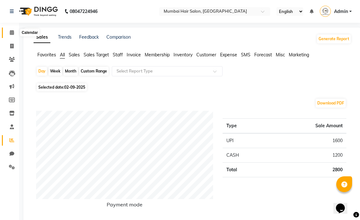
click at [11, 32] on icon at bounding box center [12, 32] width 4 height 5
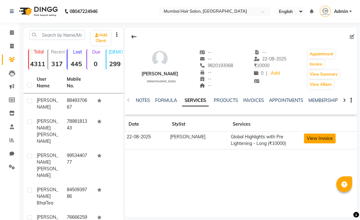
click at [311, 136] on button "View Invoice" at bounding box center [320, 139] width 32 height 10
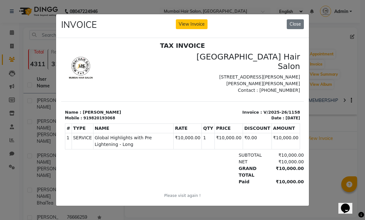
scroll to position [5, 0]
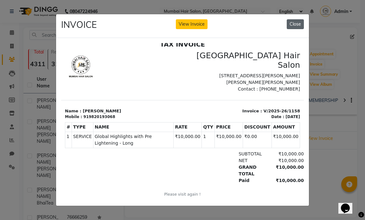
click at [294, 23] on button "Close" at bounding box center [295, 24] width 17 height 10
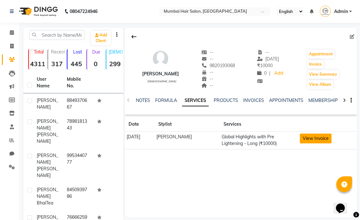
click button "View Invoice"
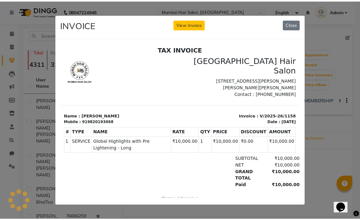
scroll to position [0, 0]
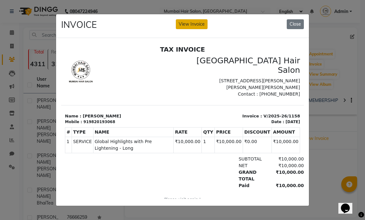
click button "View Invoice"
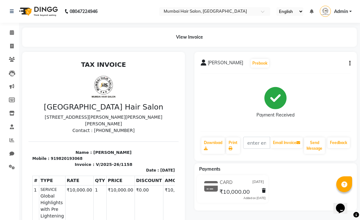
click button "button"
click div "Edit Invoice"
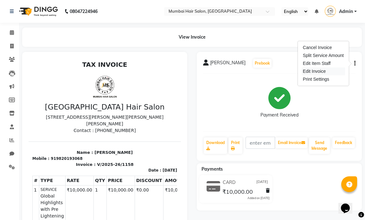
select select "service"
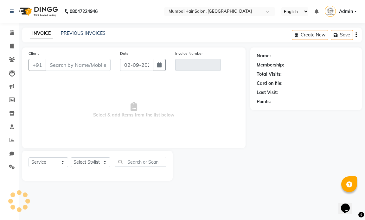
type input "9820193068"
type input "V/2025-26/1158"
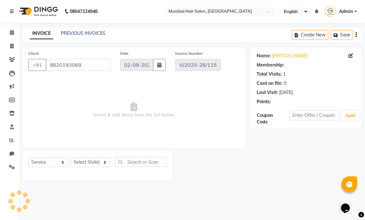
type input "22-08-2025"
select select "select"
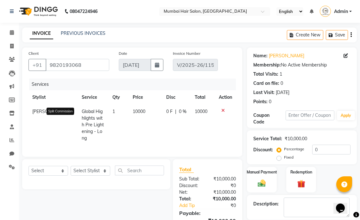
click icon
select select "66010"
select select "66012"
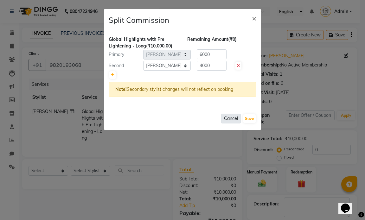
click button "Cancel"
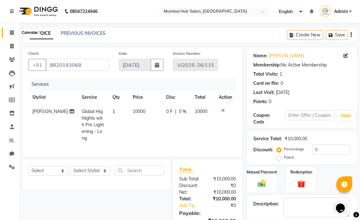
click icon
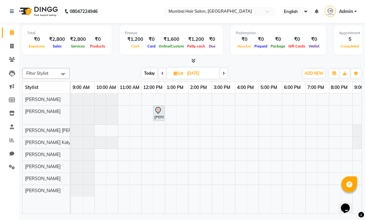
click div "[PERSON_NAME] Side, 12:30 PM-01:00 PM, Director Haircut - [DEMOGRAPHIC_DATA]"
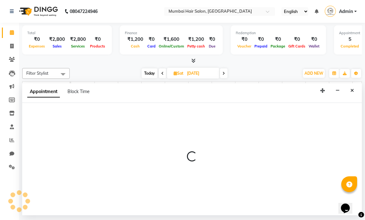
select select "66010"
select select "720"
select select "tentative"
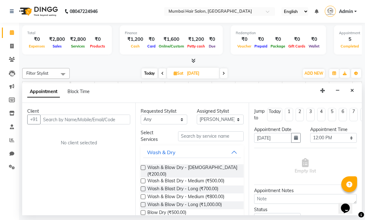
type input "98201 93068"
